Goal: Use online tool/utility: Utilize a website feature to perform a specific function

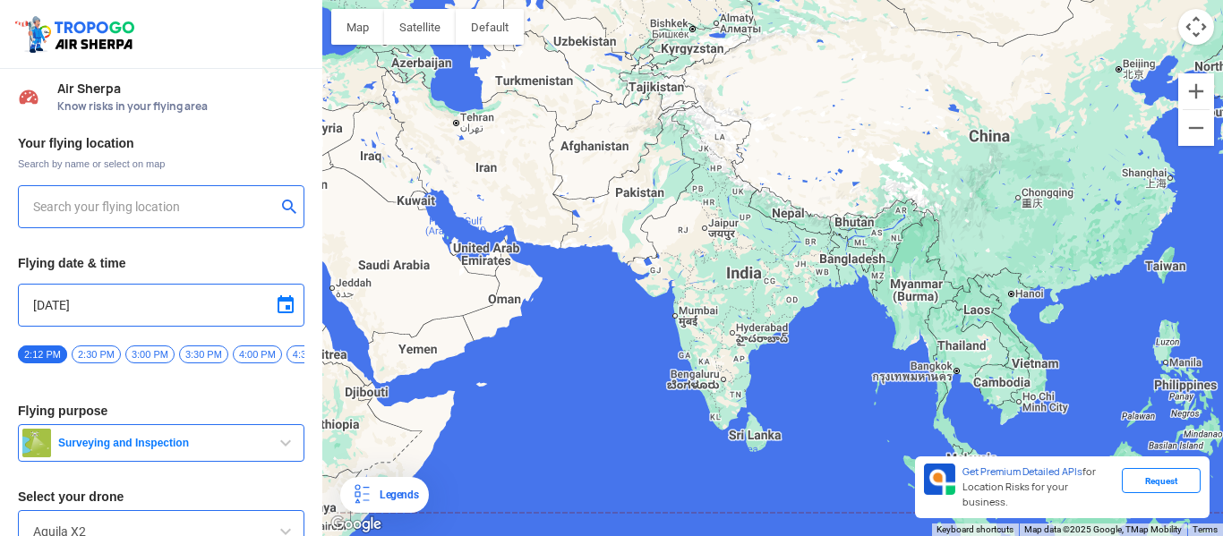
click at [192, 203] on input "text" at bounding box center [154, 206] width 243 height 21
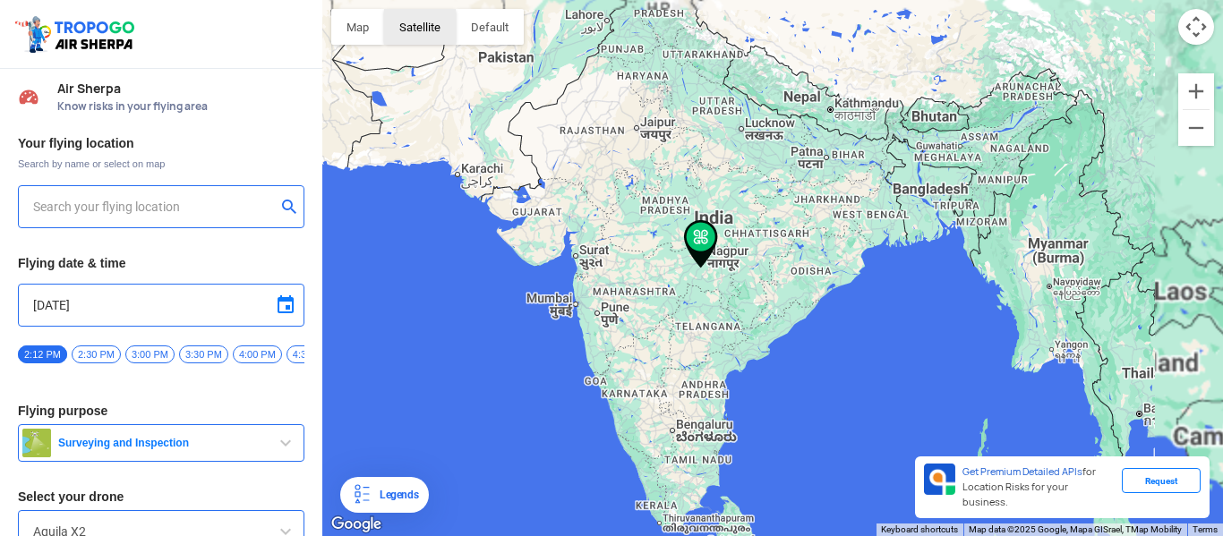
click at [406, 21] on button "Satellite" at bounding box center [420, 27] width 72 height 36
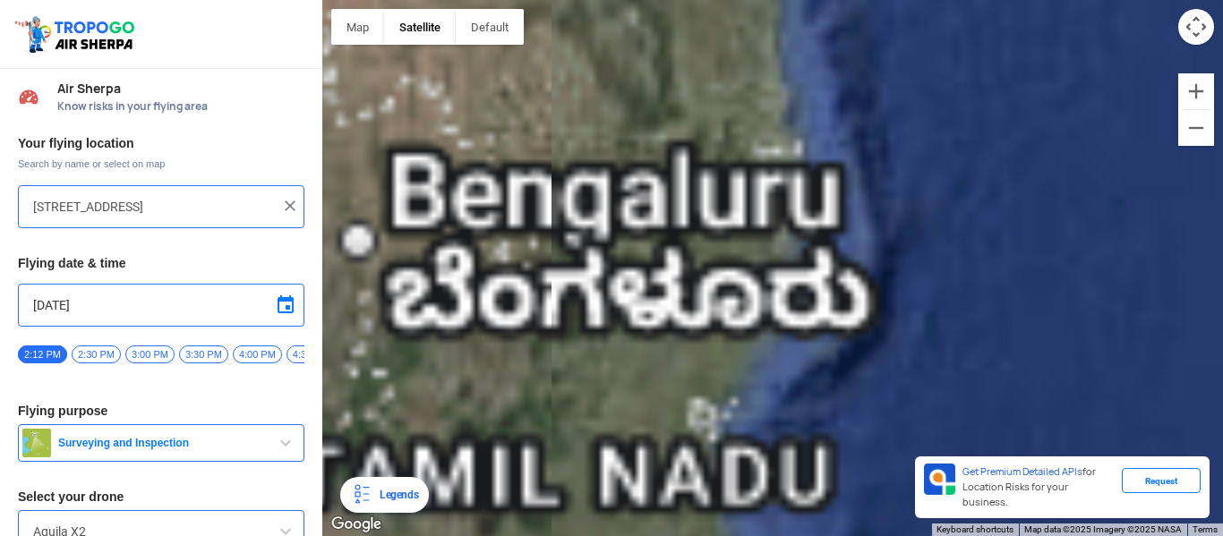
click at [188, 193] on div "[STREET_ADDRESS]" at bounding box center [161, 206] width 286 height 43
click at [182, 201] on input "[STREET_ADDRESS]" at bounding box center [154, 206] width 243 height 21
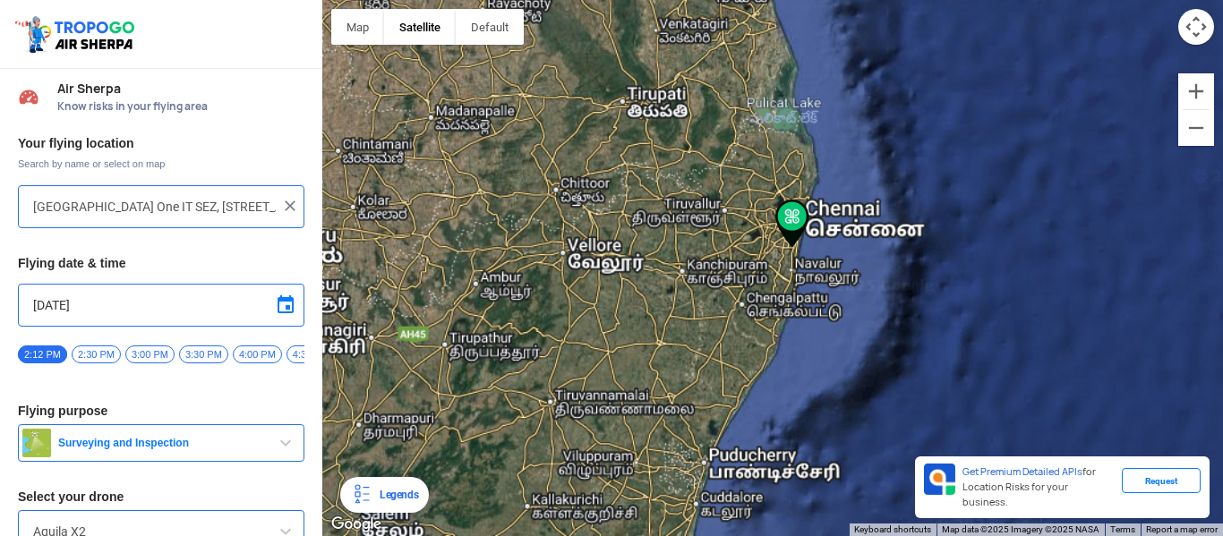
type input "TATA CONSULTANCY SERVICE LIMITED, [GEOGRAPHIC_DATA] one Sez unit, IGC Infrastru…"
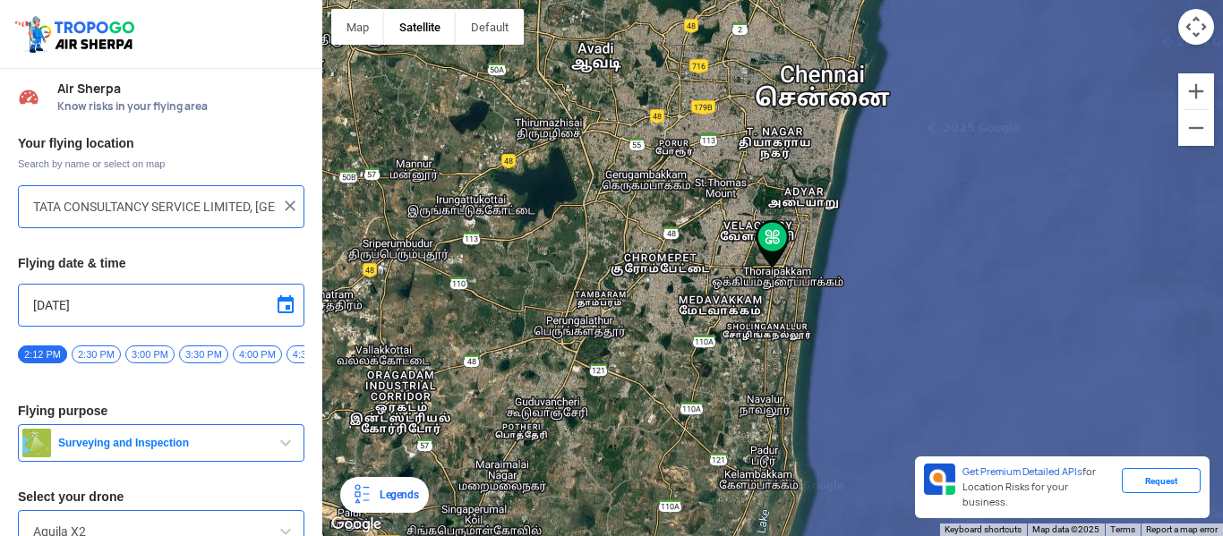
scroll to position [94, 0]
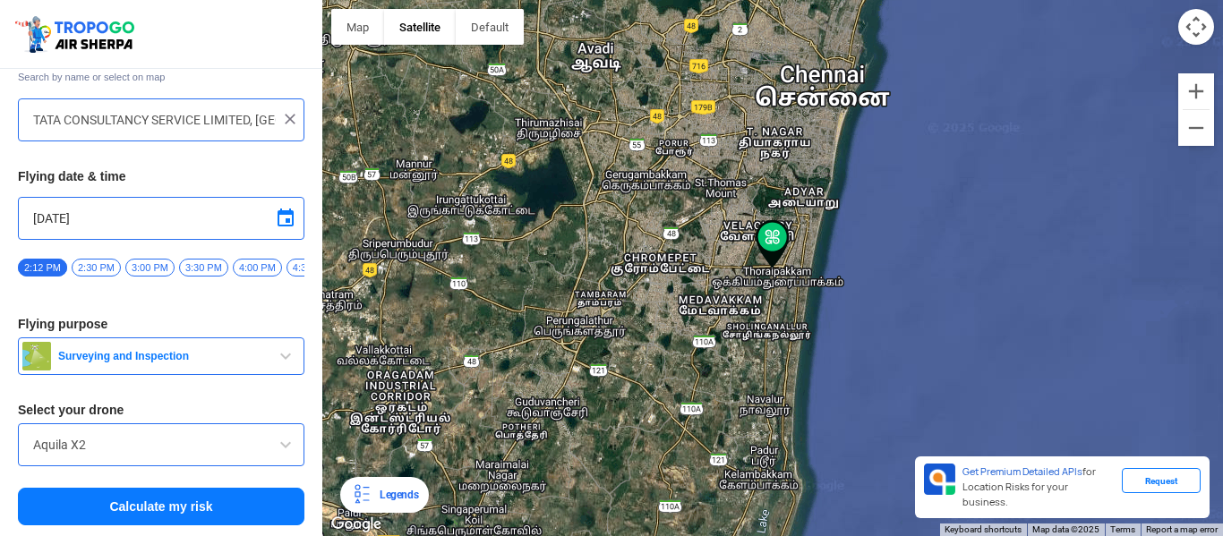
click at [204, 506] on button "Calculate my risk" at bounding box center [161, 507] width 286 height 38
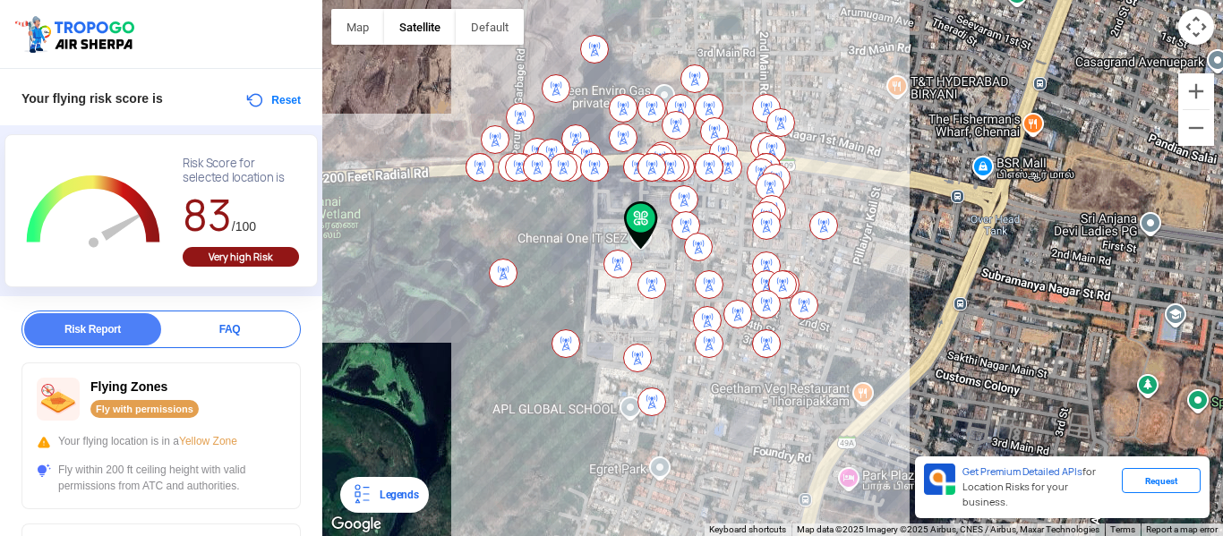
scroll to position [54, 0]
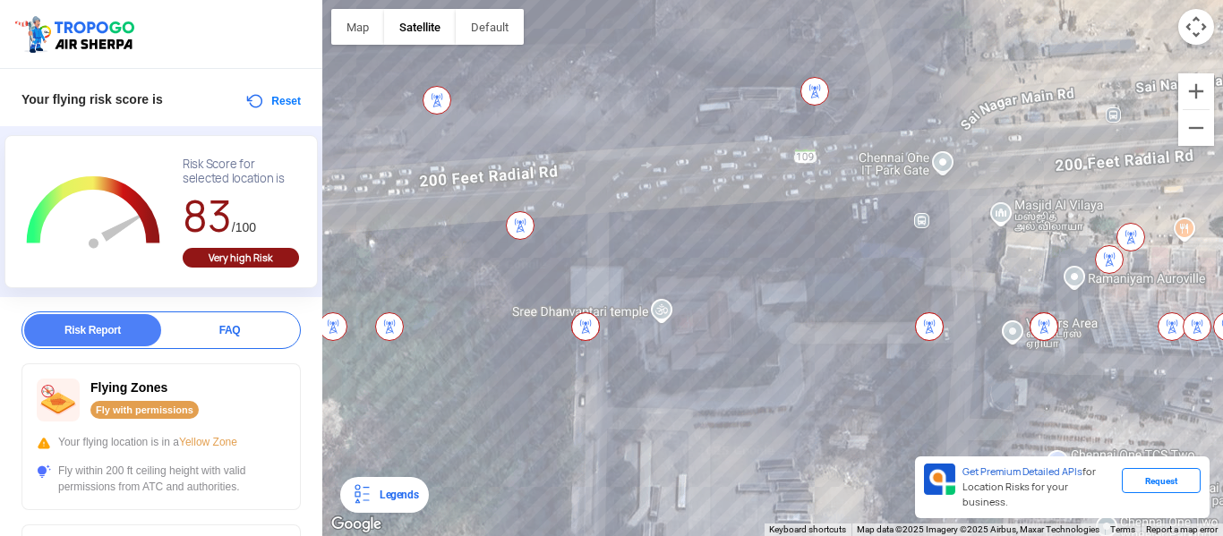
click at [584, 325] on img at bounding box center [585, 326] width 29 height 29
click at [586, 329] on img at bounding box center [585, 326] width 29 height 29
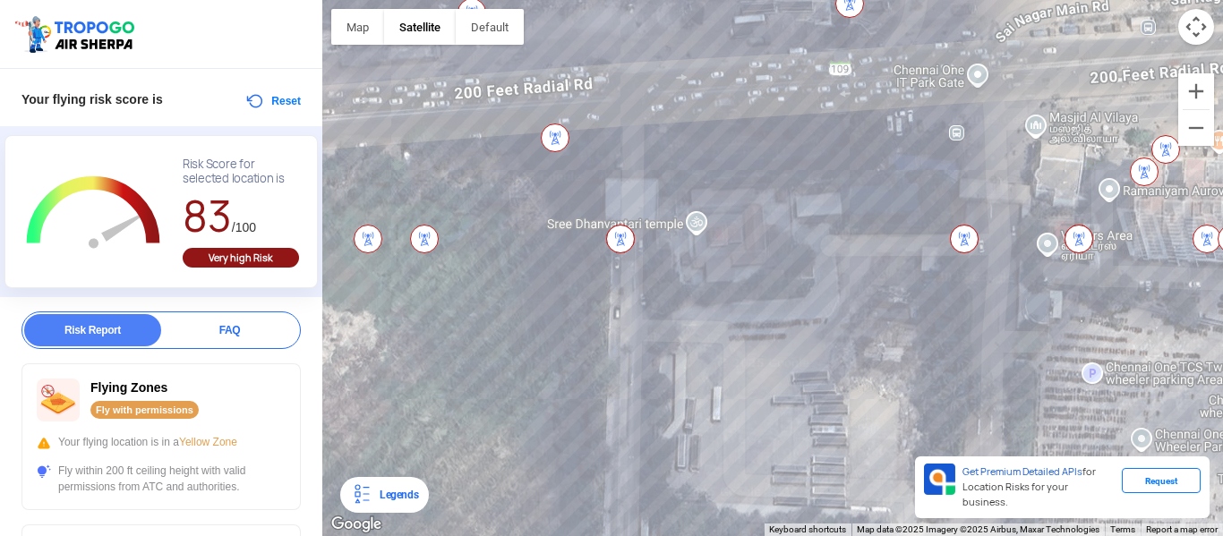
drag, startPoint x: 544, startPoint y: 422, endPoint x: 579, endPoint y: 330, distance: 97.8
click at [579, 330] on div at bounding box center [772, 268] width 901 height 536
